Goal: Task Accomplishment & Management: Use online tool/utility

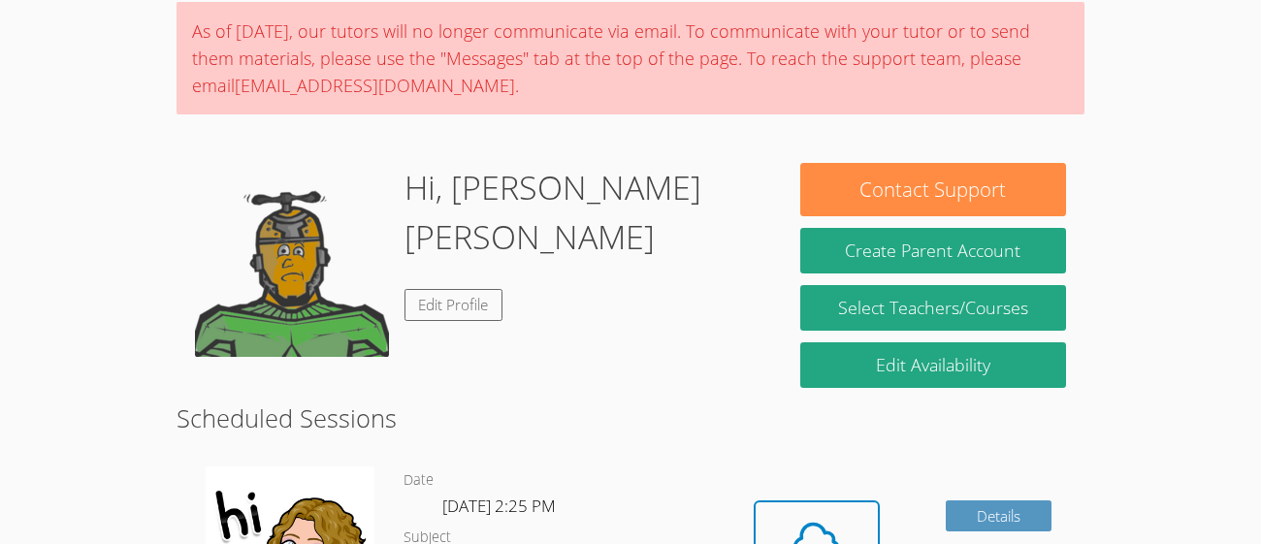
scroll to position [133, 0]
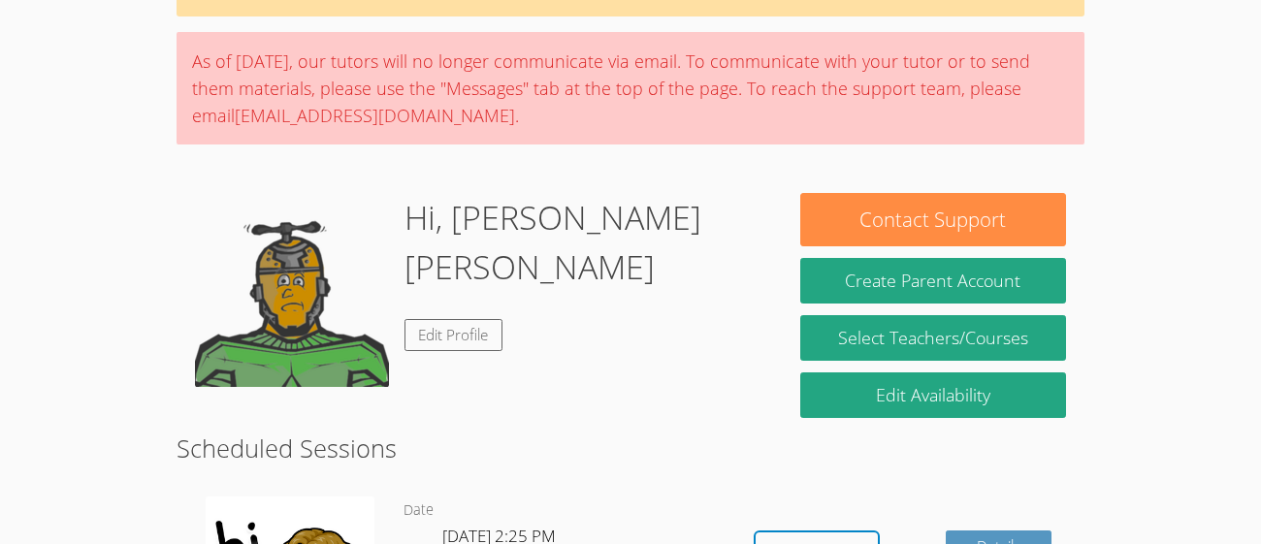
scroll to position [123, 0]
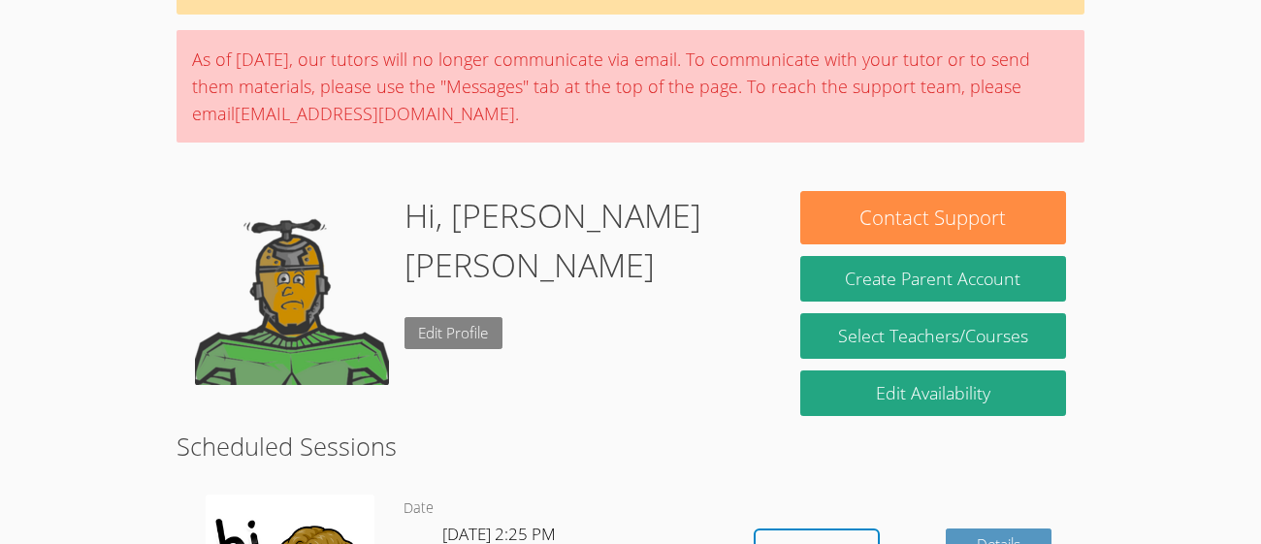
click at [480, 317] on link "Edit Profile" at bounding box center [454, 333] width 99 height 32
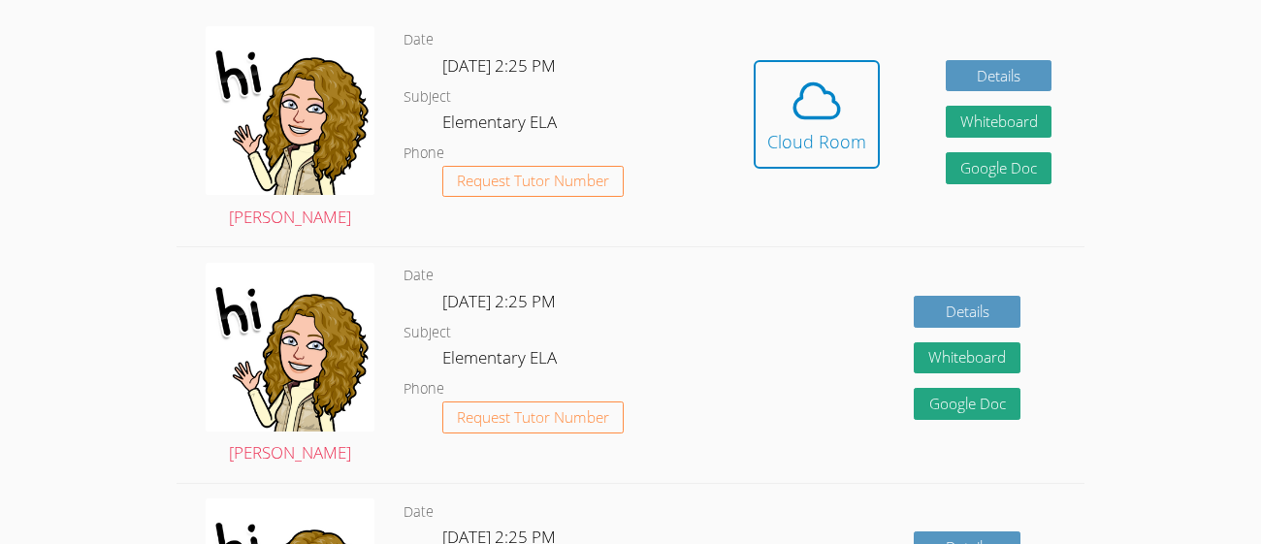
scroll to position [585, 0]
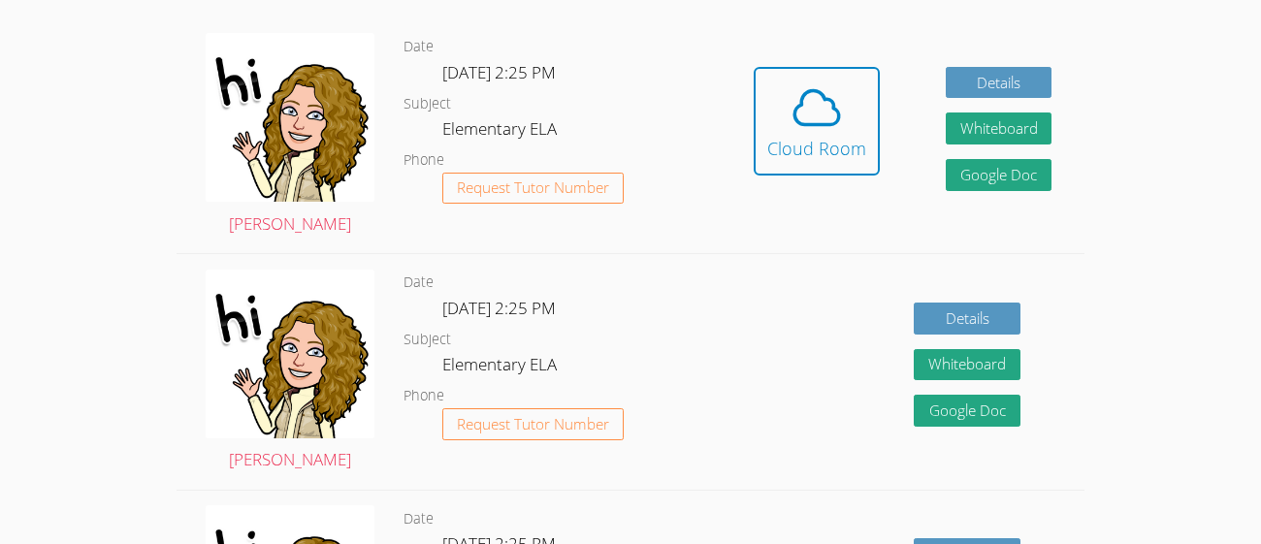
click at [845, 109] on span at bounding box center [816, 108] width 99 height 54
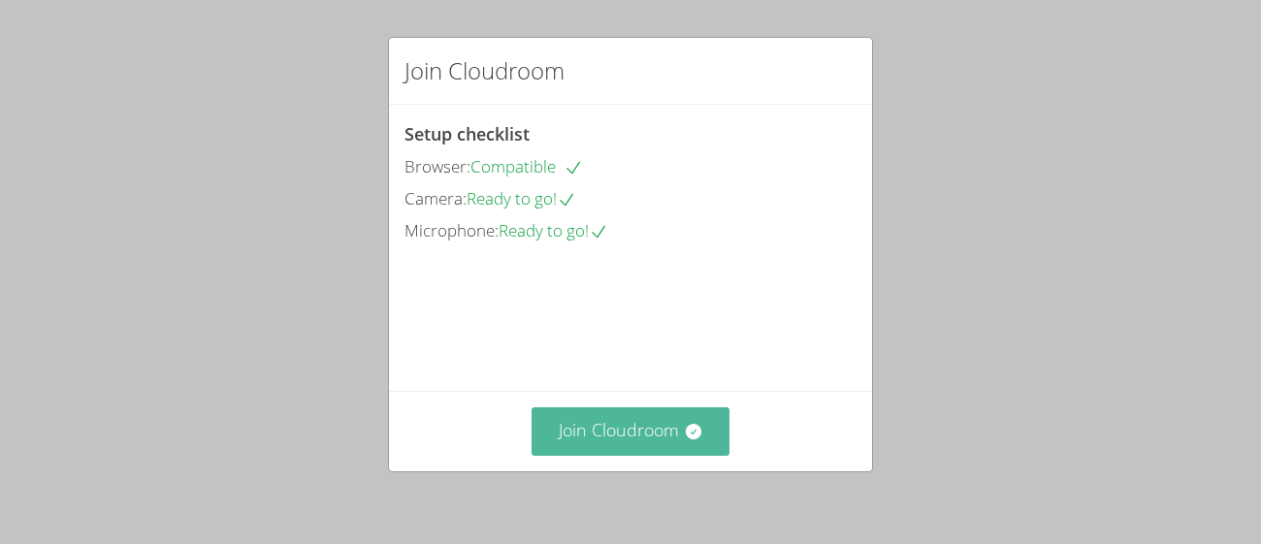
click at [597, 426] on button "Join Cloudroom" at bounding box center [631, 431] width 199 height 48
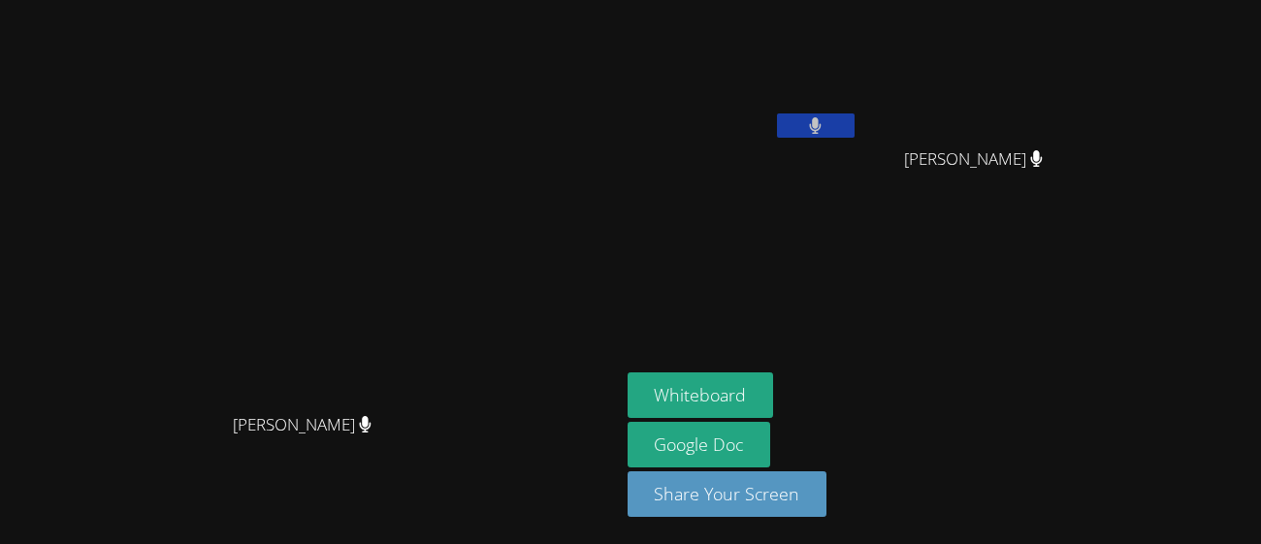
click at [822, 122] on icon at bounding box center [815, 125] width 13 height 16
click at [826, 133] on icon at bounding box center [815, 125] width 20 height 16
click at [774, 399] on button "Whiteboard" at bounding box center [701, 396] width 146 height 46
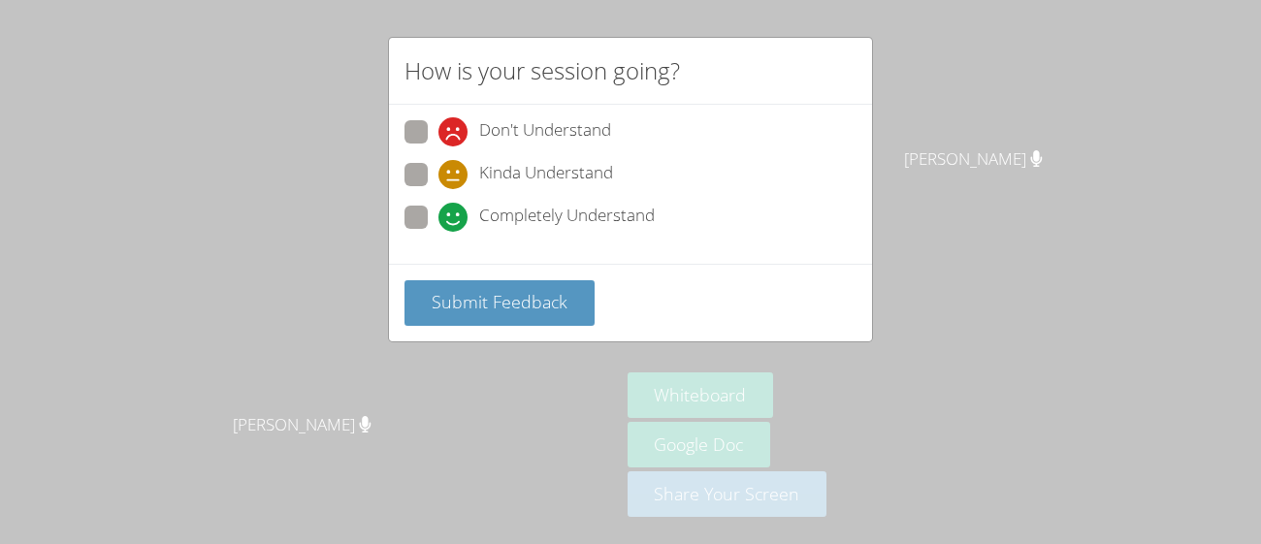
click at [439, 232] on span at bounding box center [439, 232] width 0 height 0
click at [439, 213] on input "Completely Understand" at bounding box center [447, 214] width 16 height 16
radio input "true"
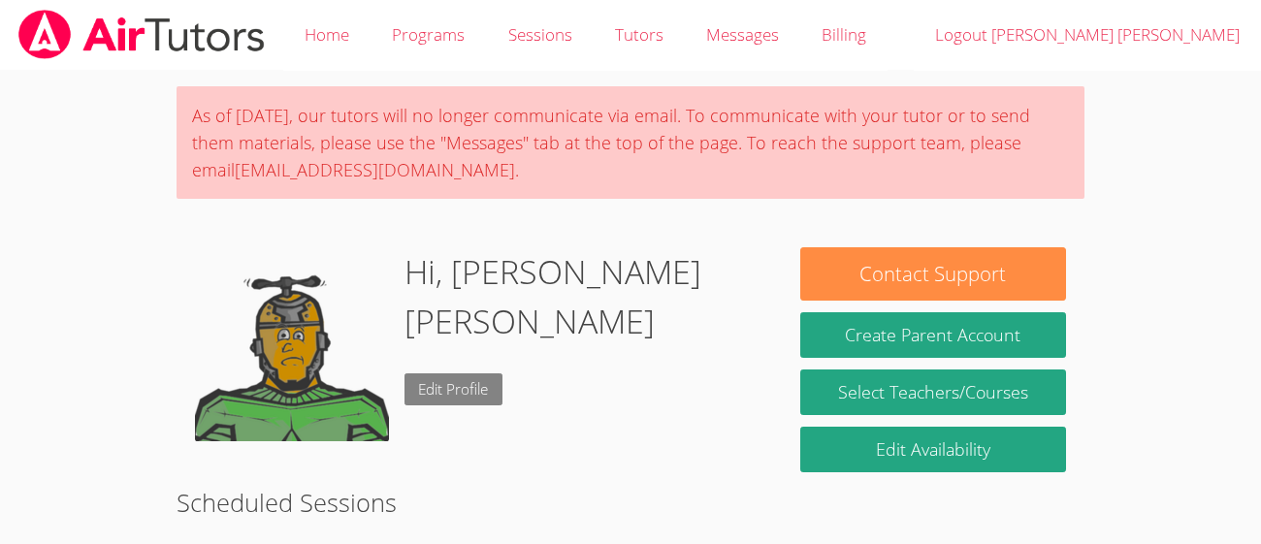
click at [432, 374] on link "Edit Profile" at bounding box center [454, 390] width 99 height 32
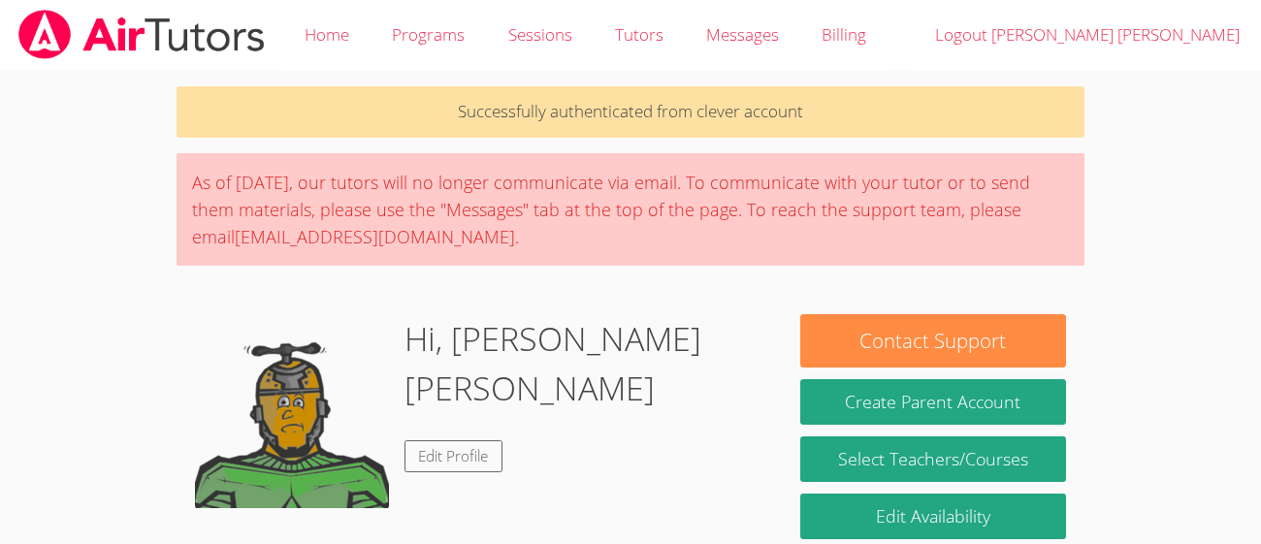
scroll to position [585, 0]
